Goal: Check status: Check status

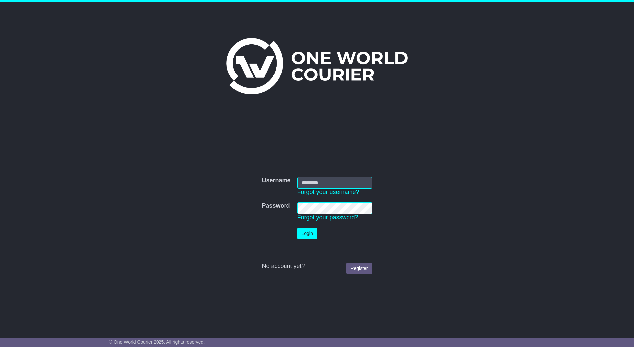
type input "*********"
click at [302, 234] on button "Login" at bounding box center [307, 234] width 20 height 12
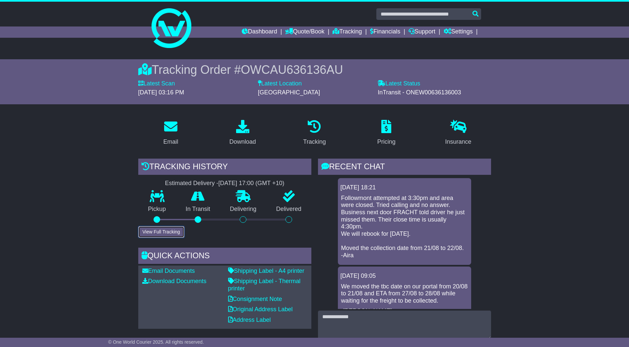
click at [163, 228] on button "View Full Tracking" at bounding box center [161, 232] width 46 height 12
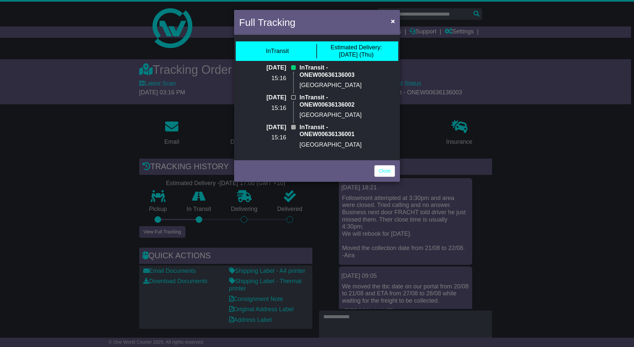
click at [54, 141] on div "Full Tracking × InTransit Estimated Delivery: 28 Aug (Thu) 22 Aug 2025 15:16 In…" at bounding box center [317, 173] width 634 height 347
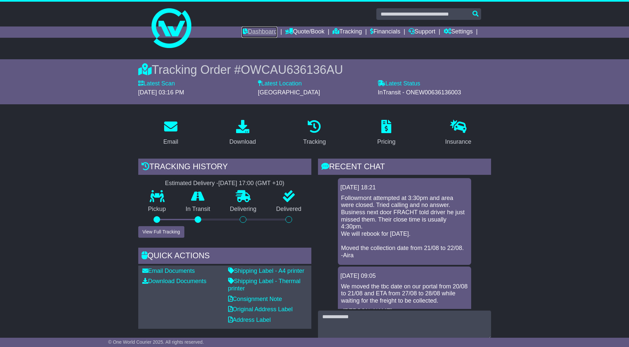
click at [260, 32] on link "Dashboard" at bounding box center [259, 32] width 35 height 11
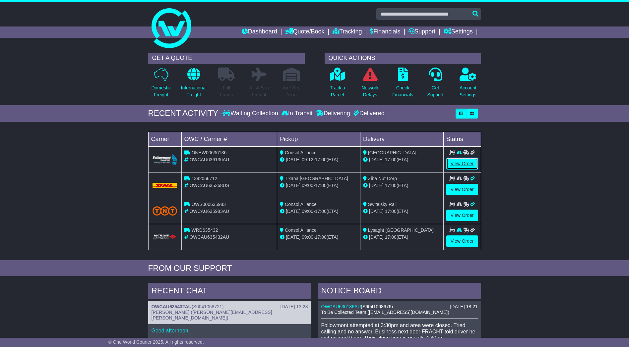
click at [462, 163] on link "View Order" at bounding box center [462, 164] width 32 height 12
